Goal: Navigation & Orientation: Find specific page/section

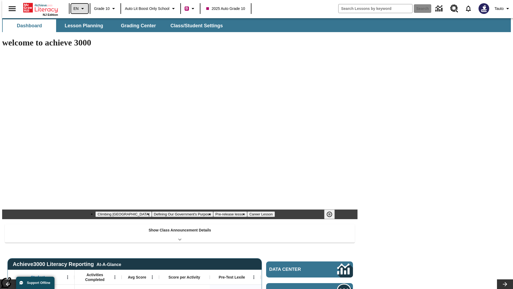
click at [79, 9] on icon "Language: EN, Select a language" at bounding box center [82, 8] width 6 height 6
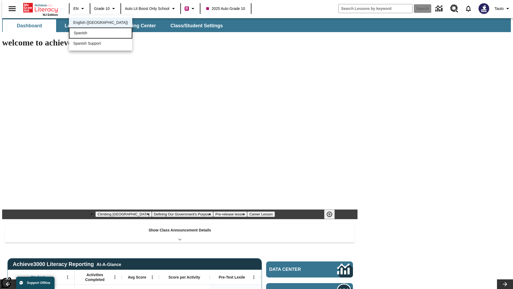
click at [89, 33] on div "Spanish" at bounding box center [100, 33] width 63 height 11
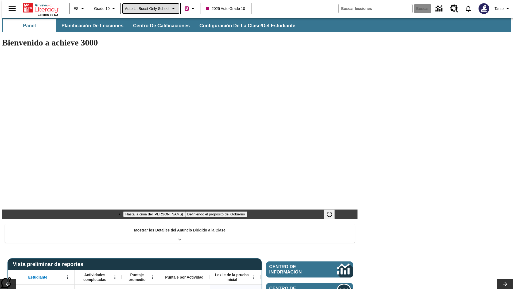
click at [150, 9] on span "Auto Lit Boost only School" at bounding box center [147, 9] width 45 height 6
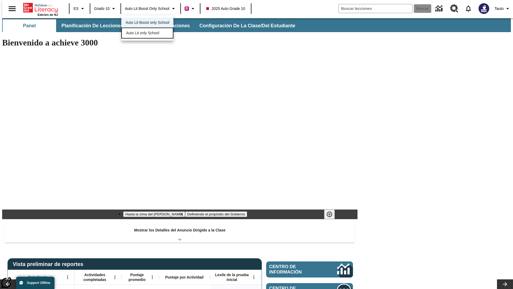
click at [143, 33] on span "Auto Lit only School" at bounding box center [142, 33] width 33 height 6
